Goal: Task Accomplishment & Management: Complete application form

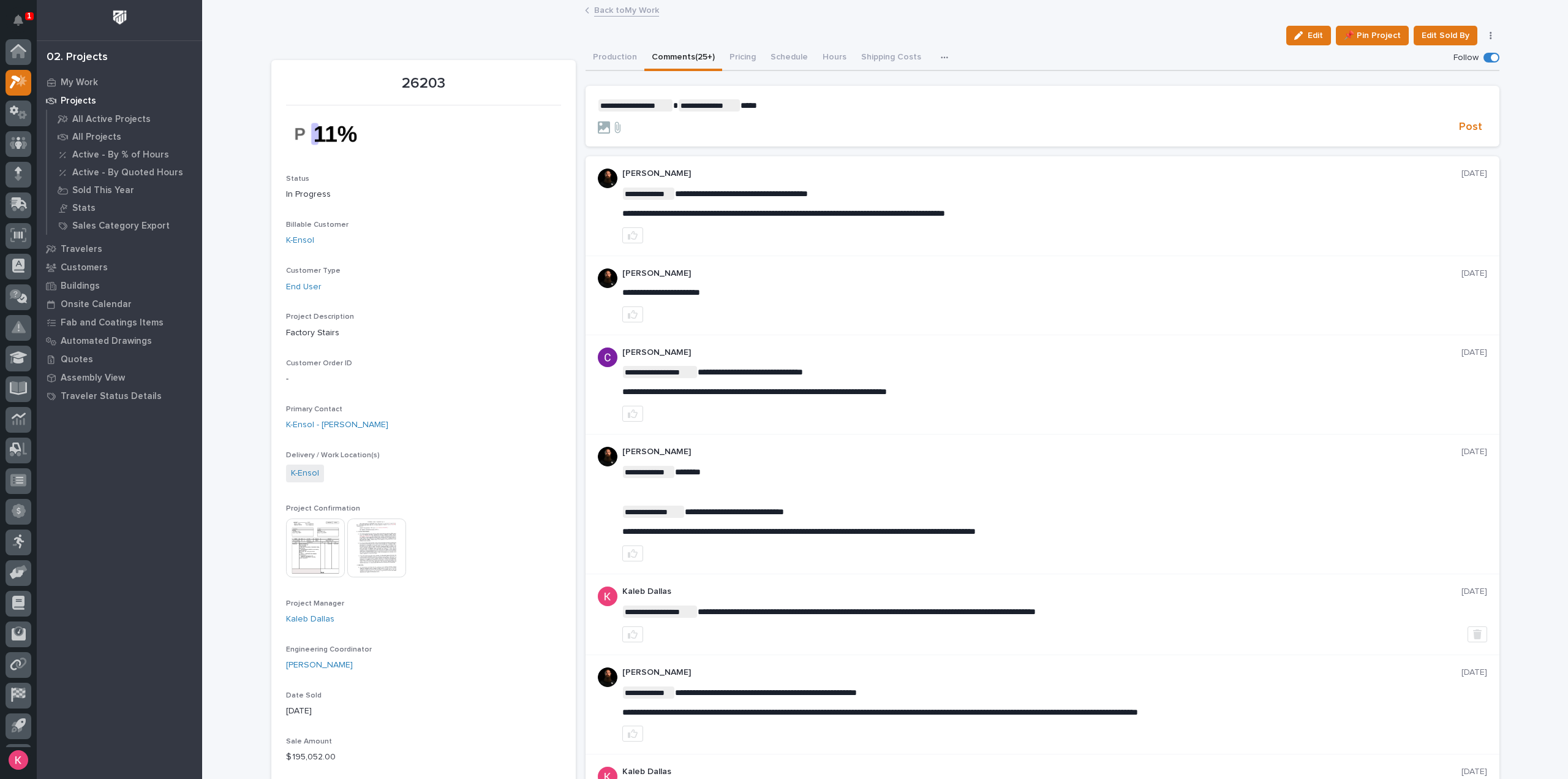
scroll to position [27, 0]
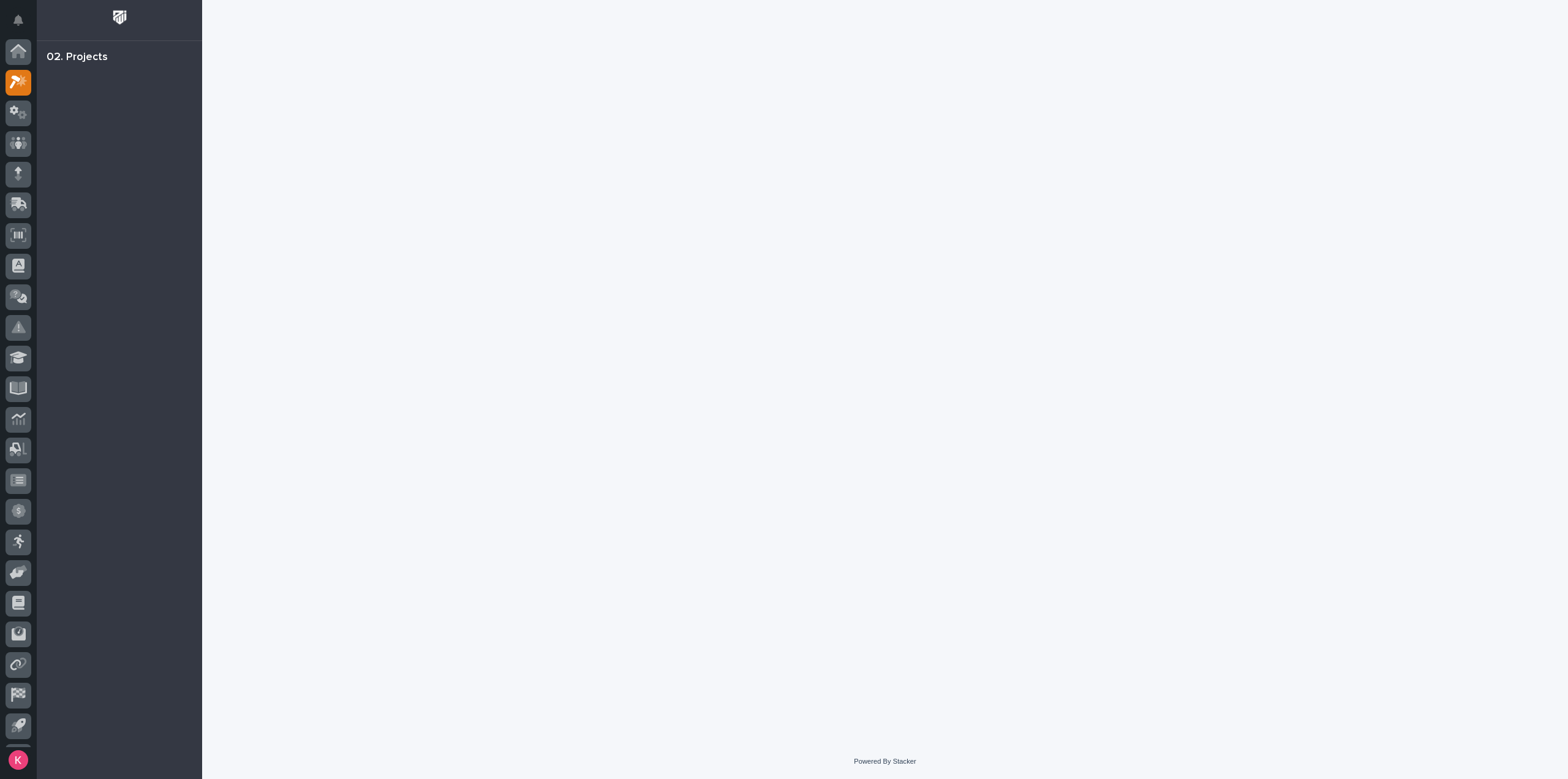
scroll to position [27, 0]
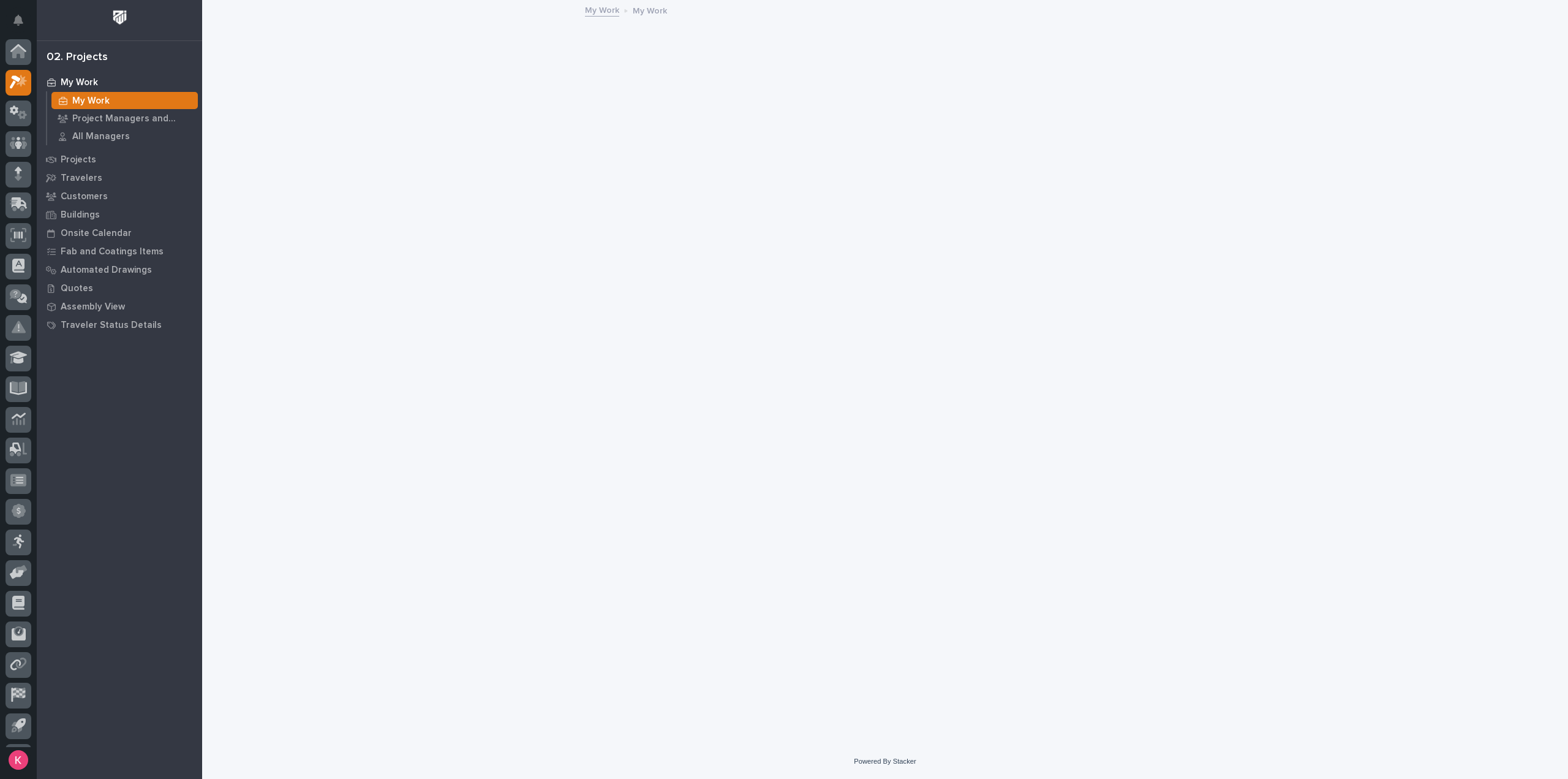
scroll to position [27, 0]
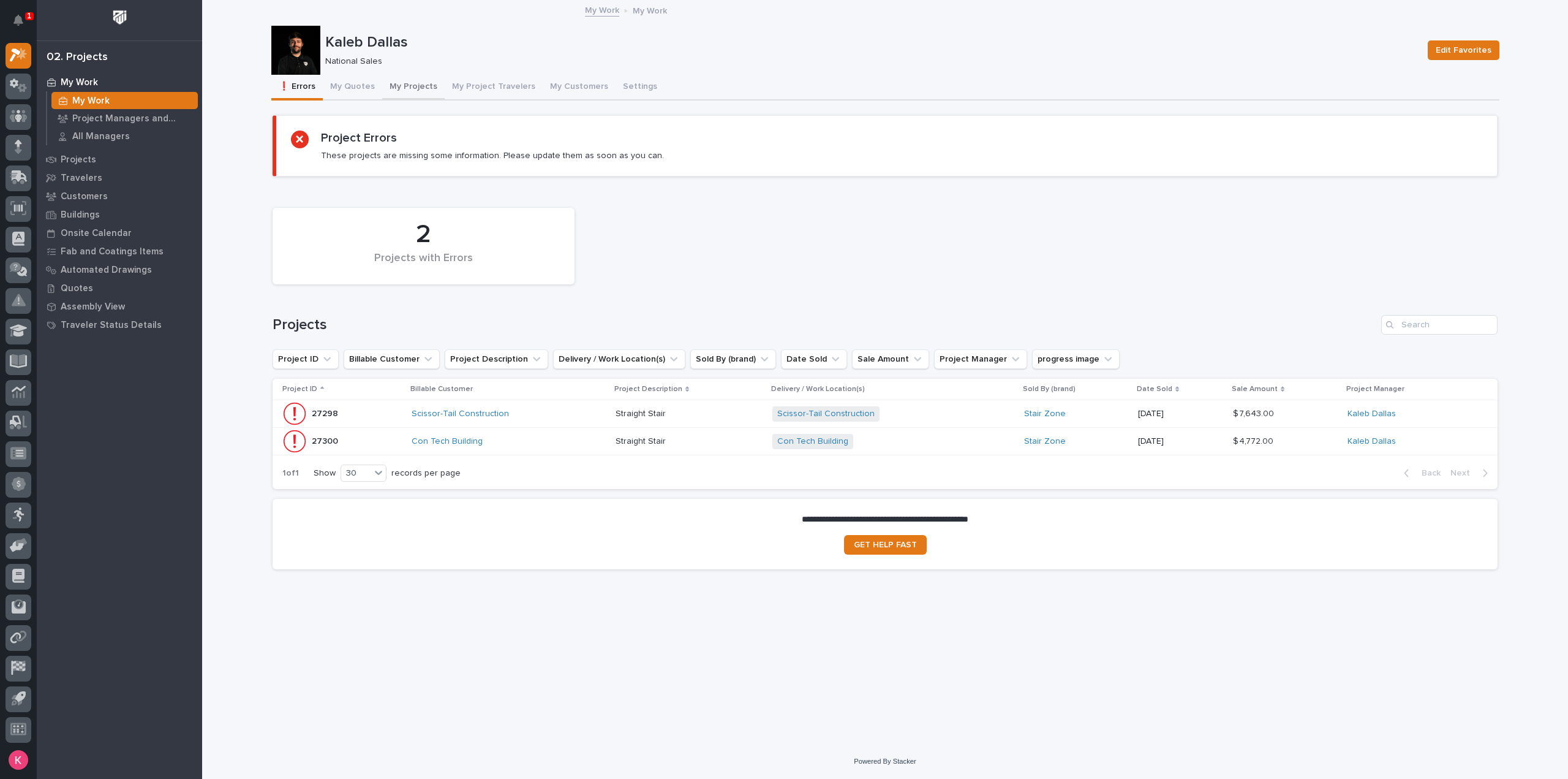
click at [391, 94] on button "My Projects" at bounding box center [413, 87] width 62 height 26
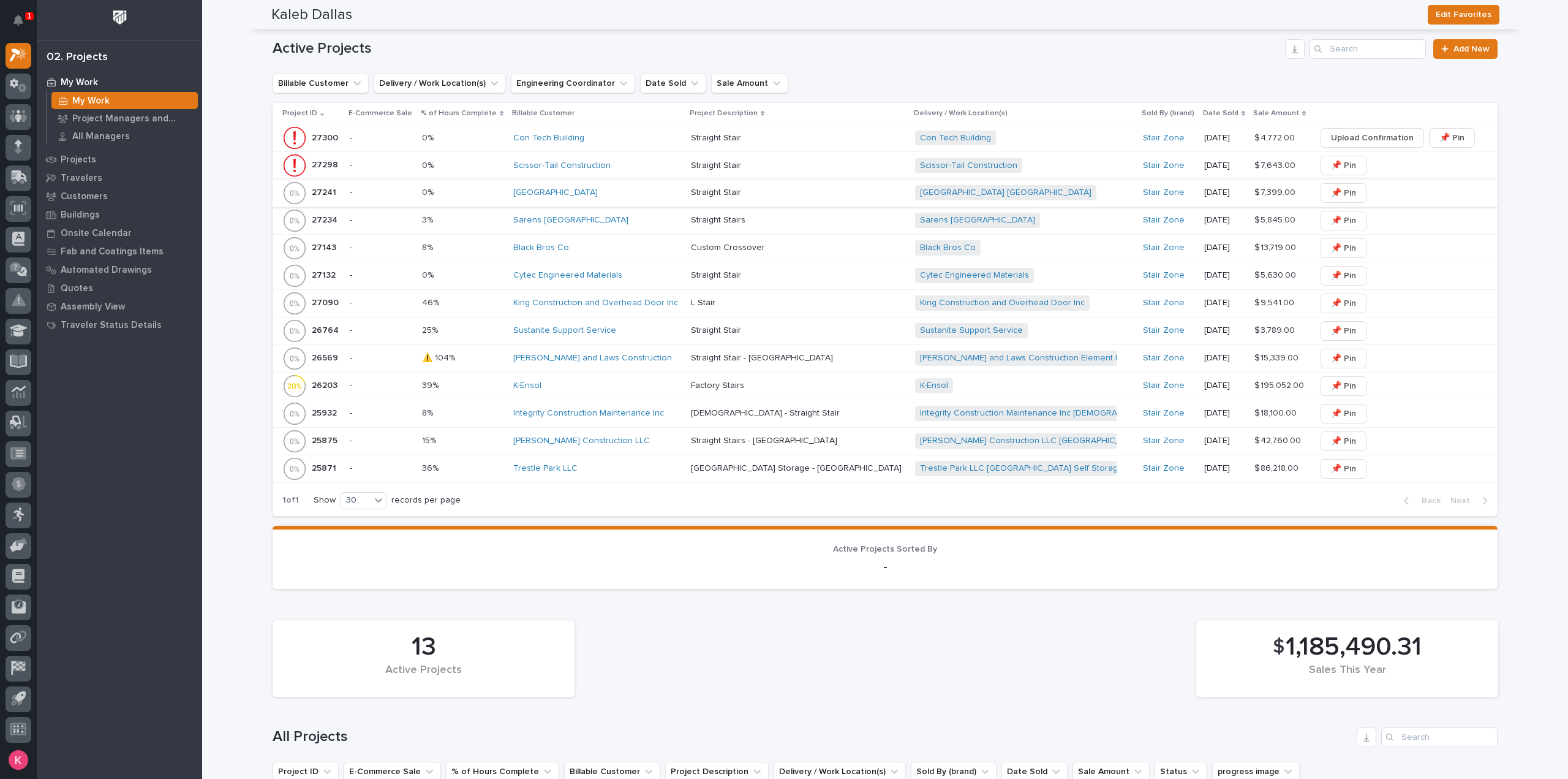
scroll to position [1226, 0]
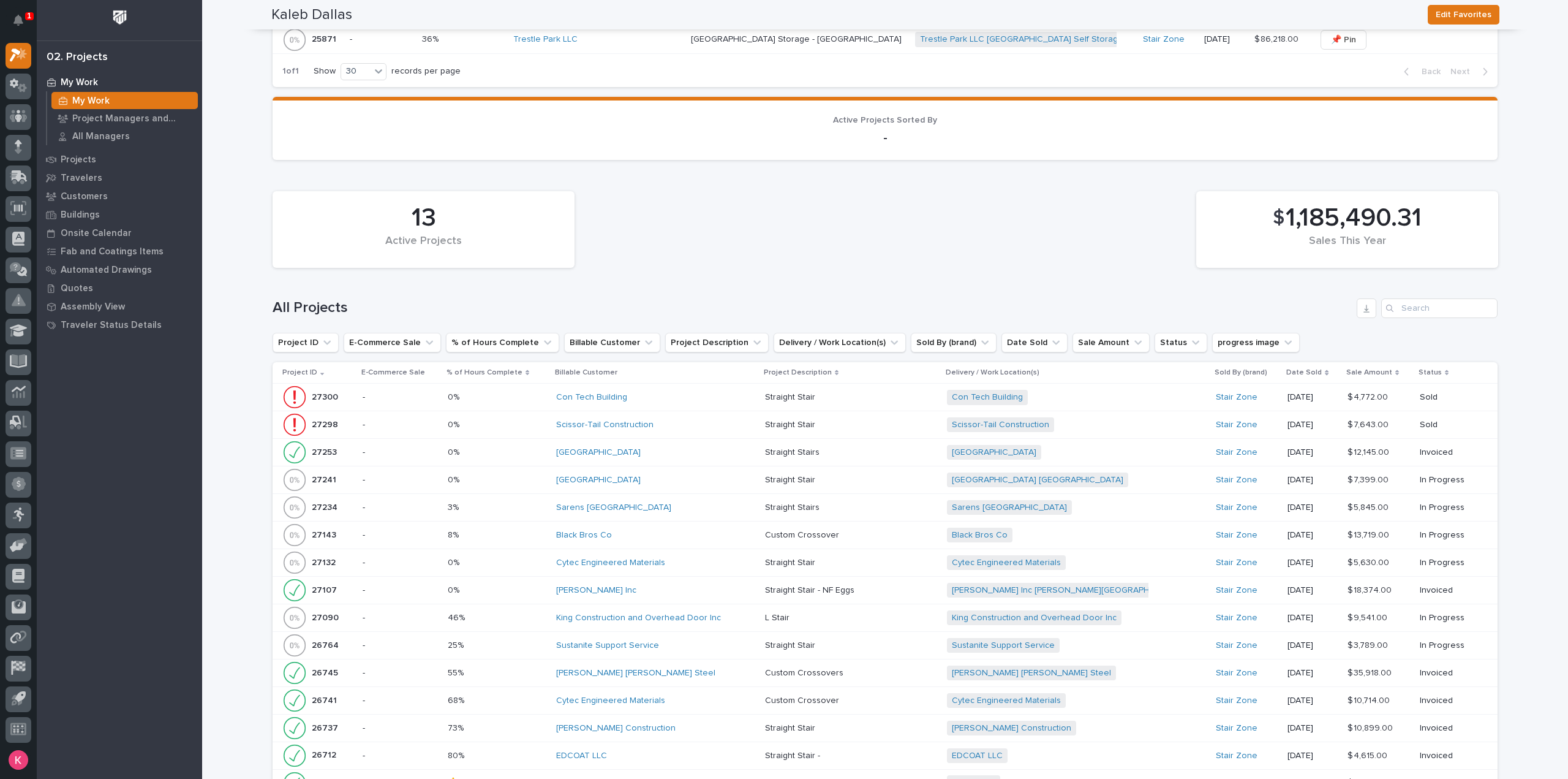
click at [645, 449] on div "[GEOGRAPHIC_DATA]" at bounding box center [656, 452] width 200 height 10
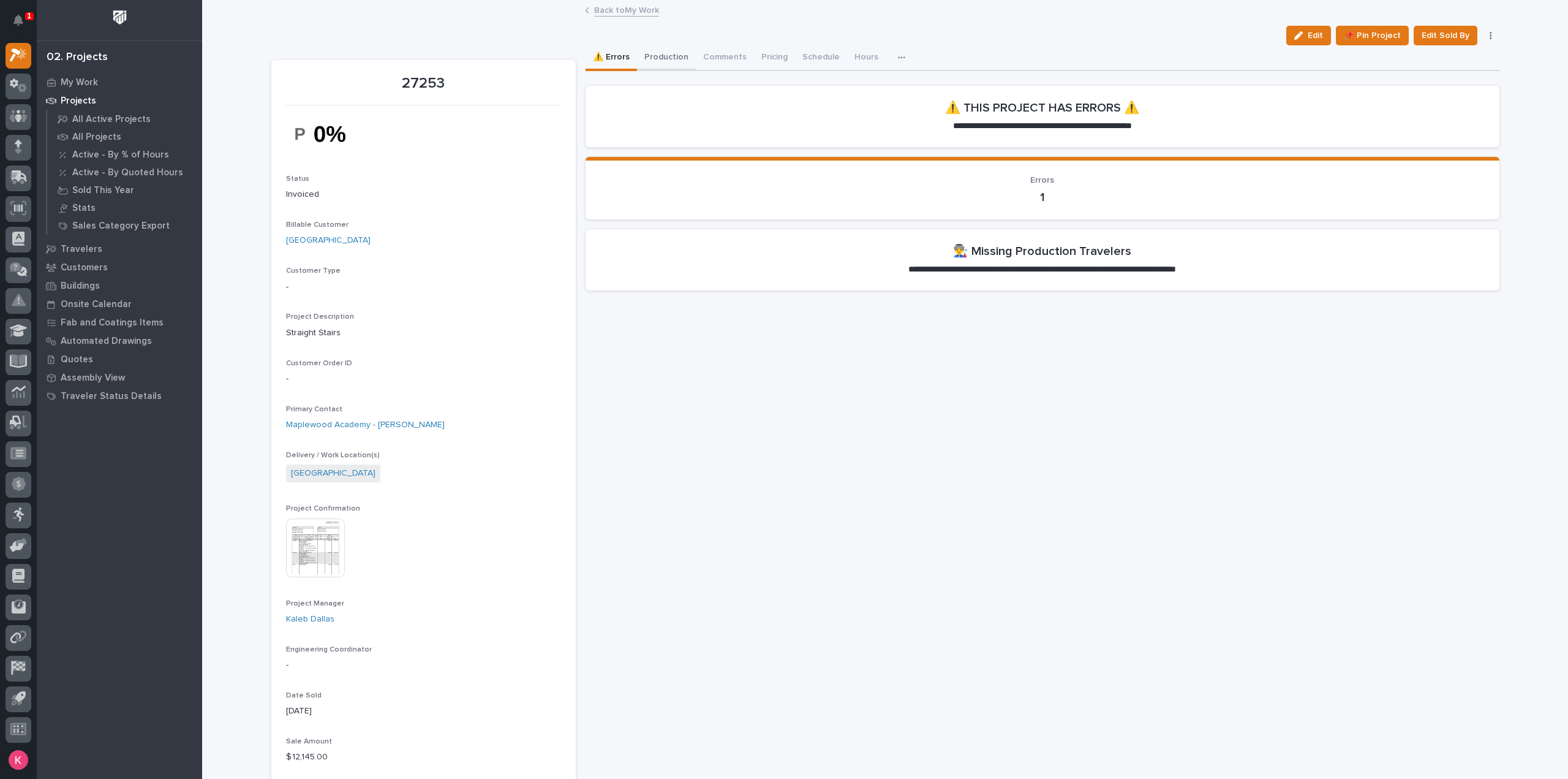
click at [659, 55] on button "Production" at bounding box center [666, 58] width 59 height 26
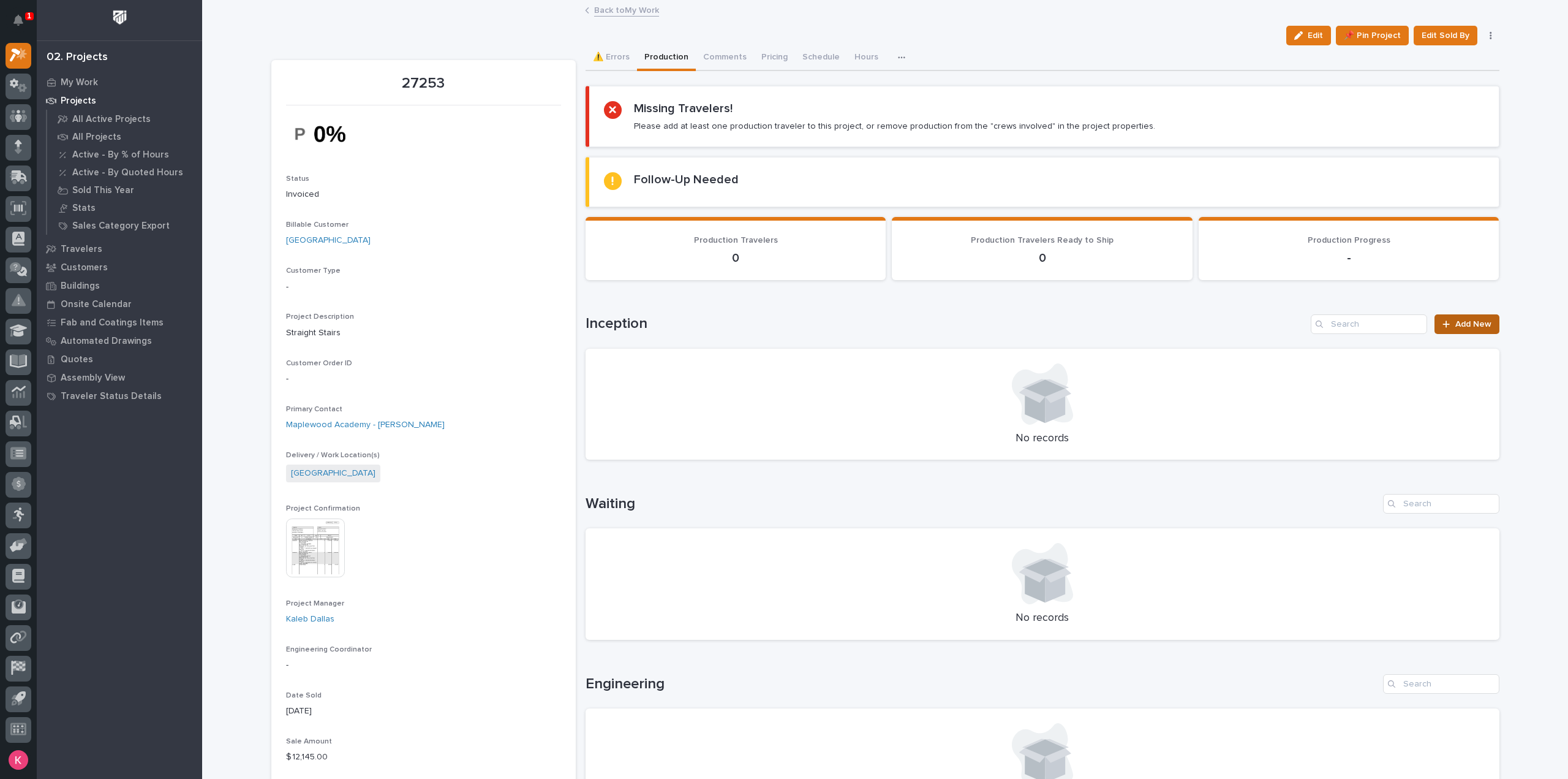
click at [1483, 323] on span "Add New" at bounding box center [1474, 324] width 36 height 9
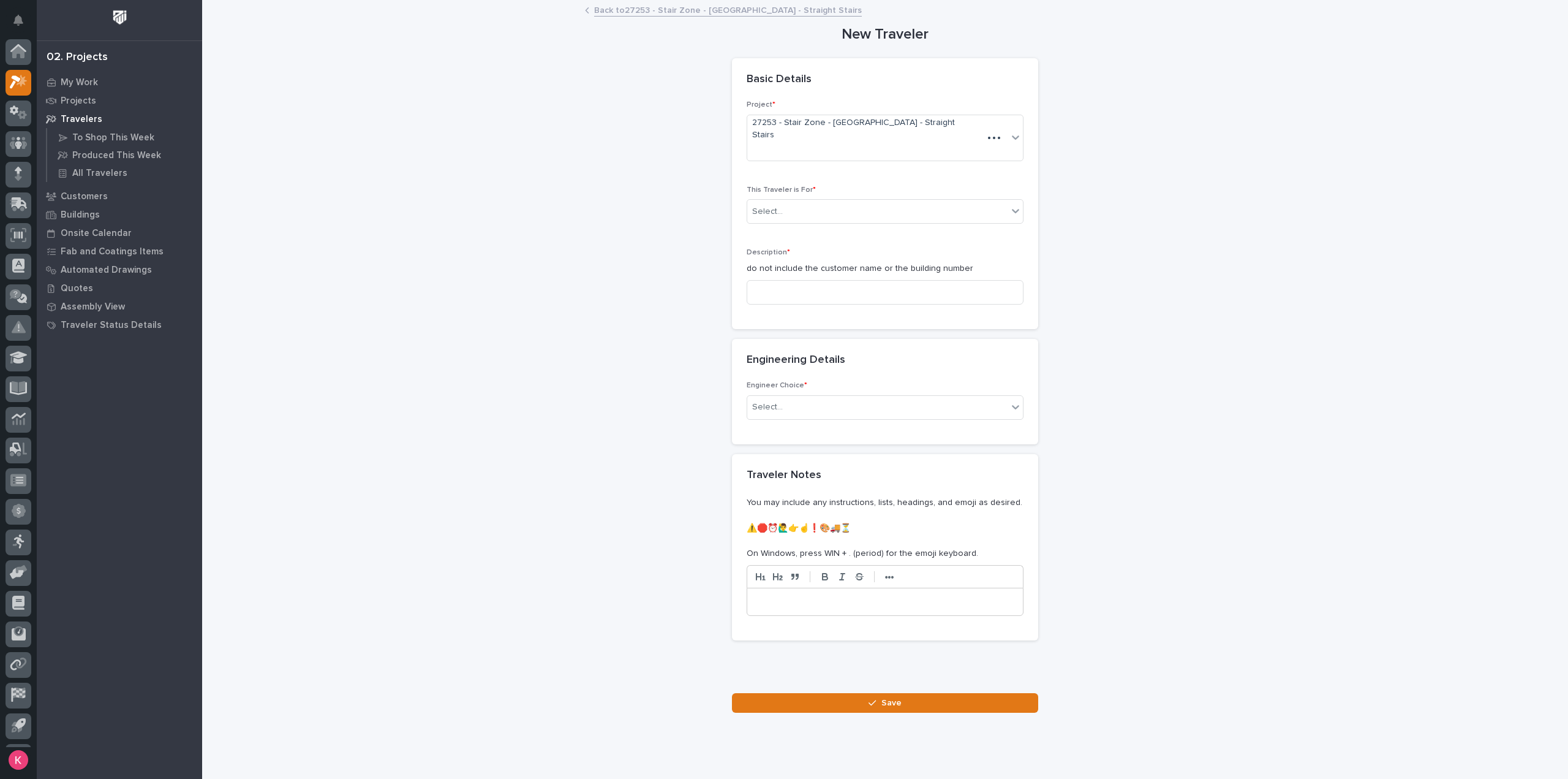
scroll to position [27, 0]
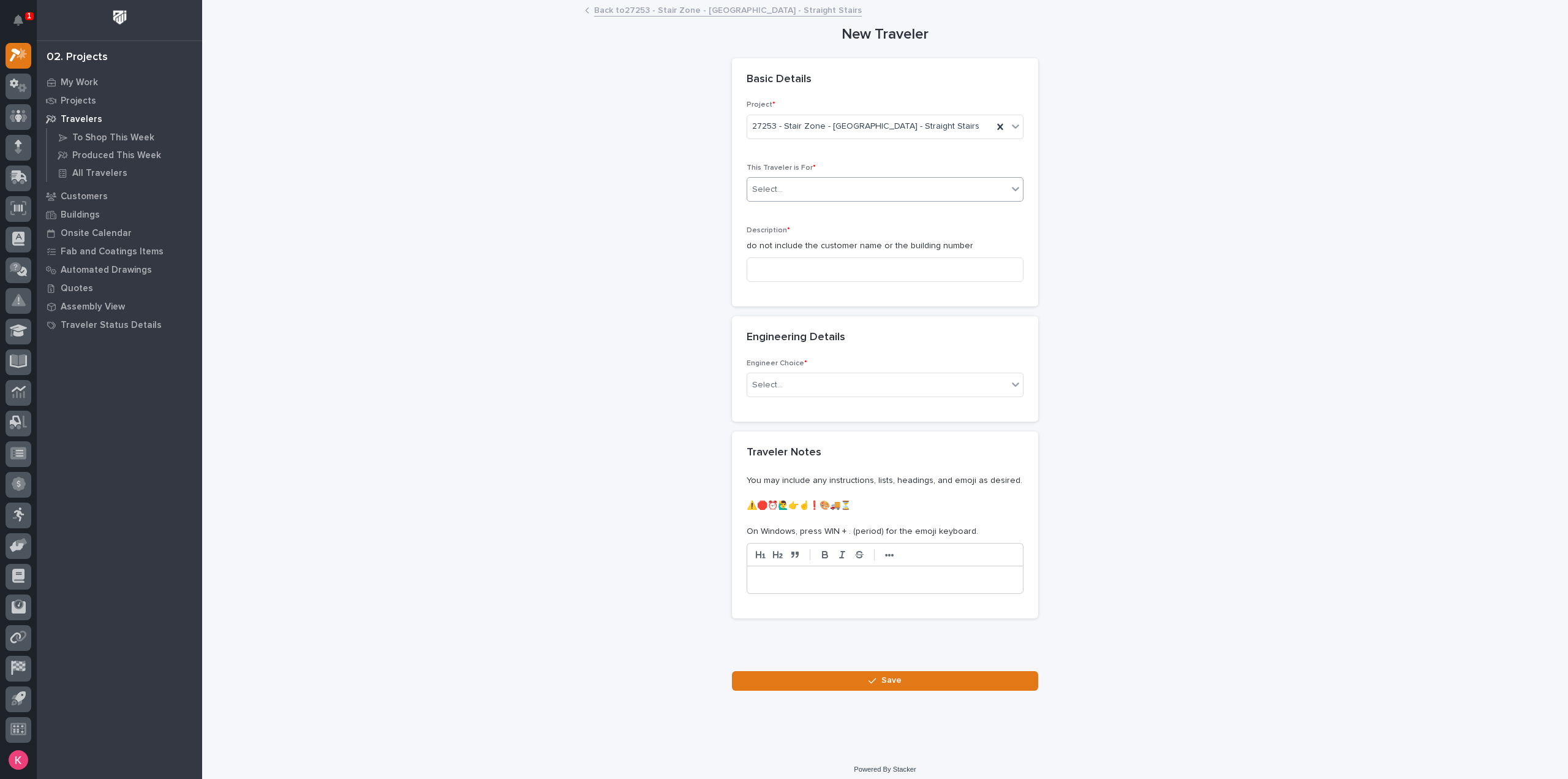
click at [957, 196] on div "Select..." at bounding box center [878, 190] width 261 height 20
click at [878, 215] on div "Production" at bounding box center [880, 212] width 275 height 21
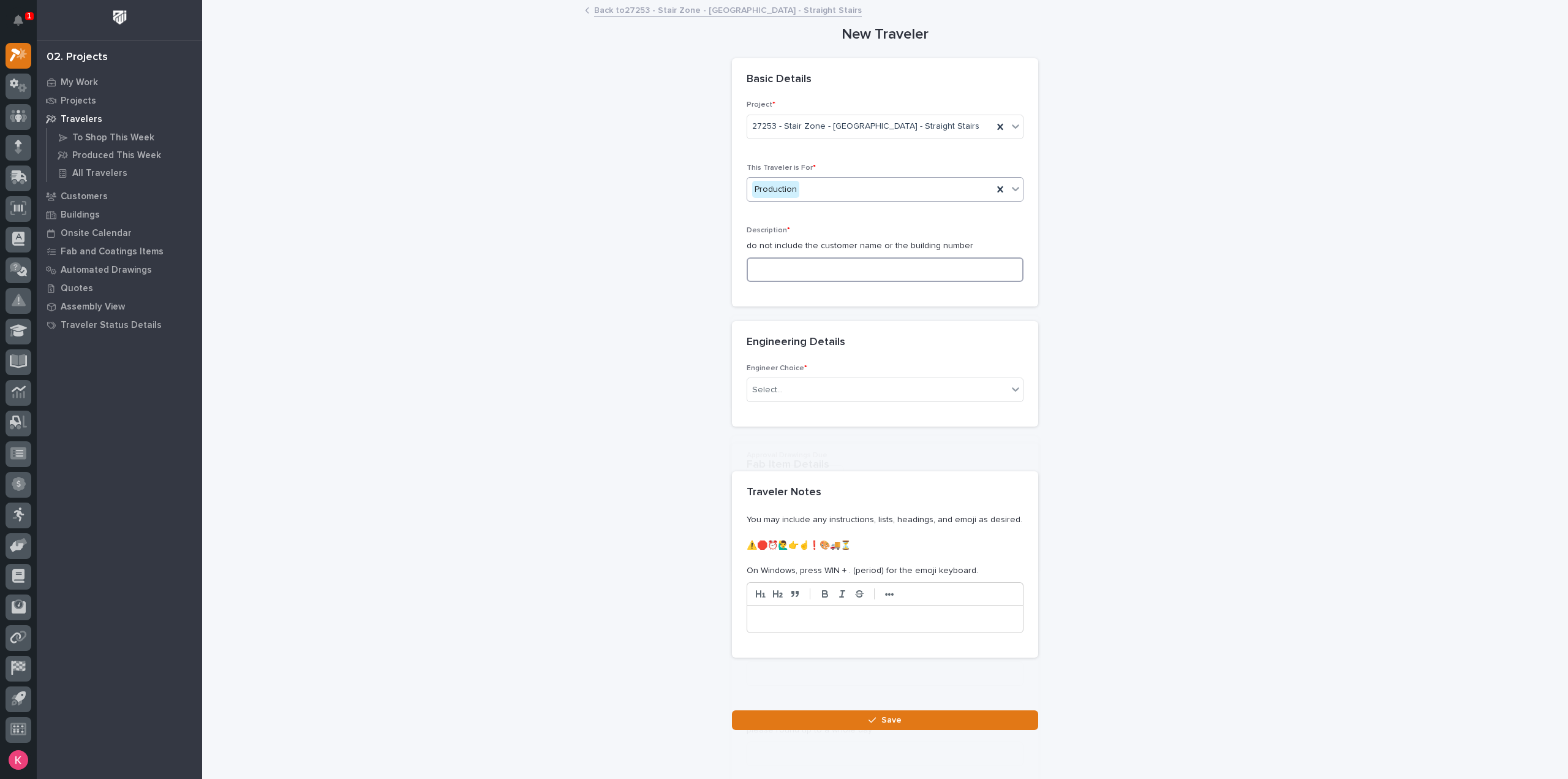
click at [883, 272] on input at bounding box center [885, 269] width 277 height 24
